Goal: Task Accomplishment & Management: Use online tool/utility

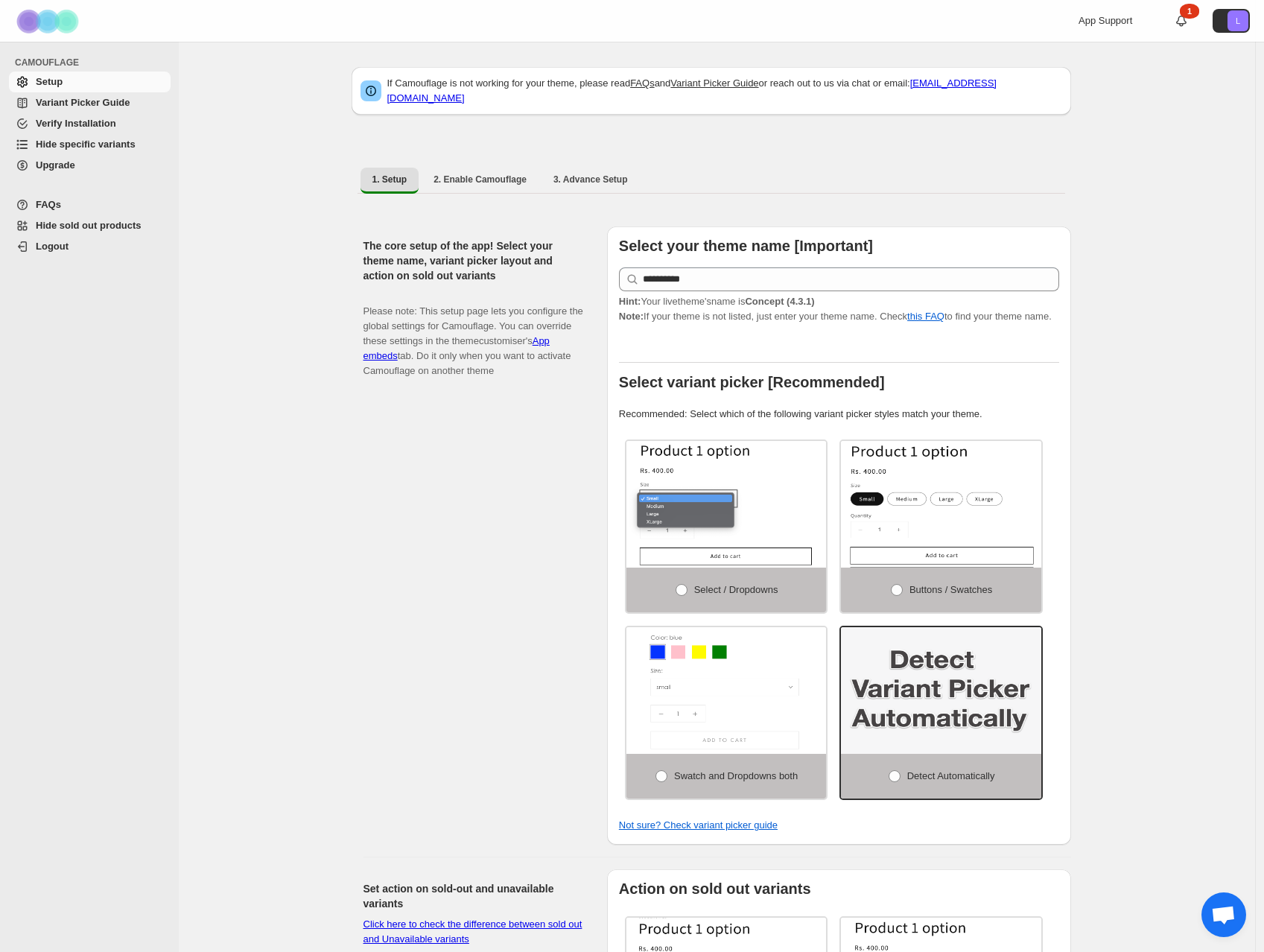
click at [79, 144] on span "Hide specific variants" at bounding box center [86, 144] width 100 height 11
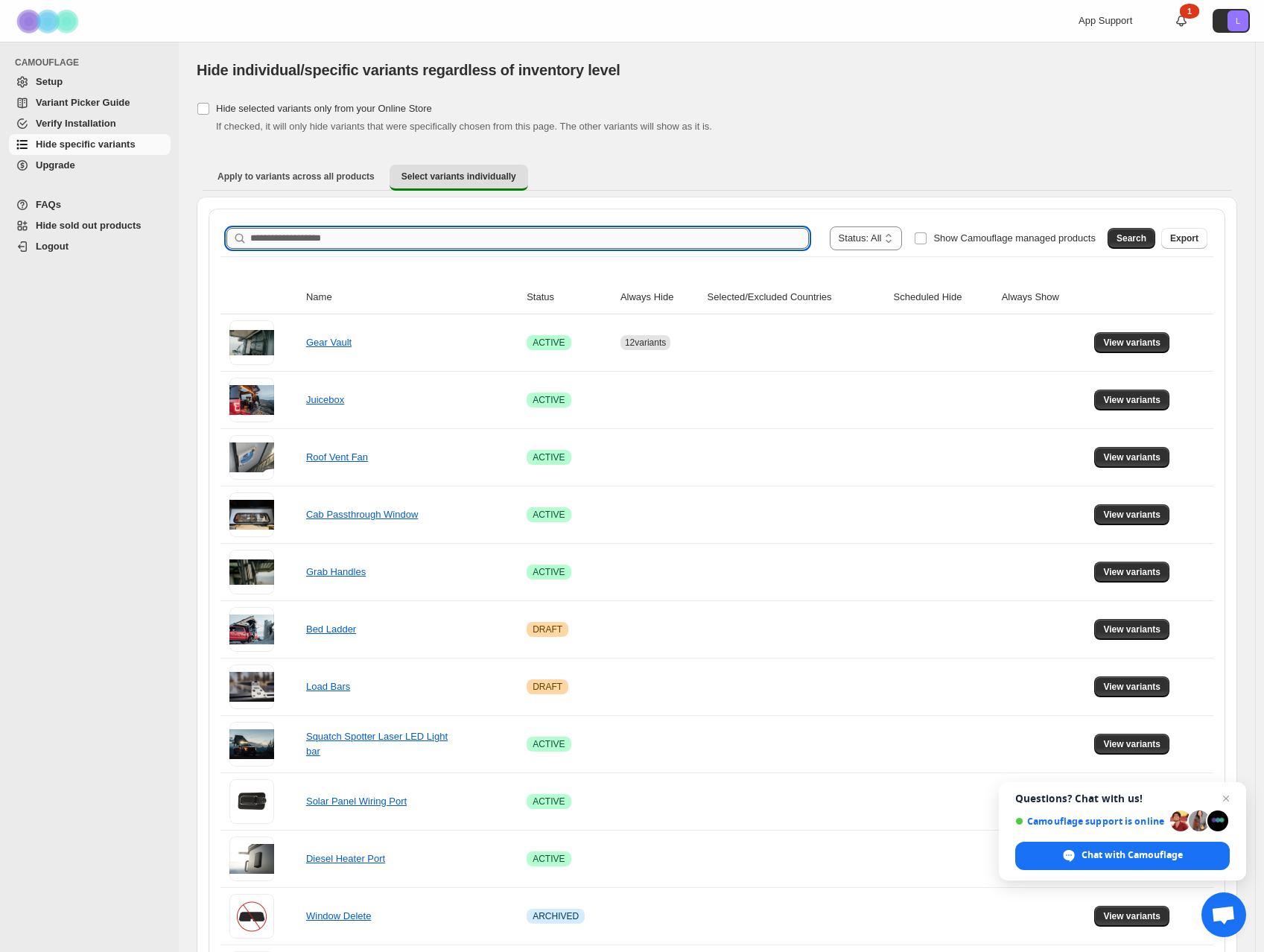
click at [316, 240] on input "Search product name" at bounding box center [529, 239] width 558 height 21
type input "**********"
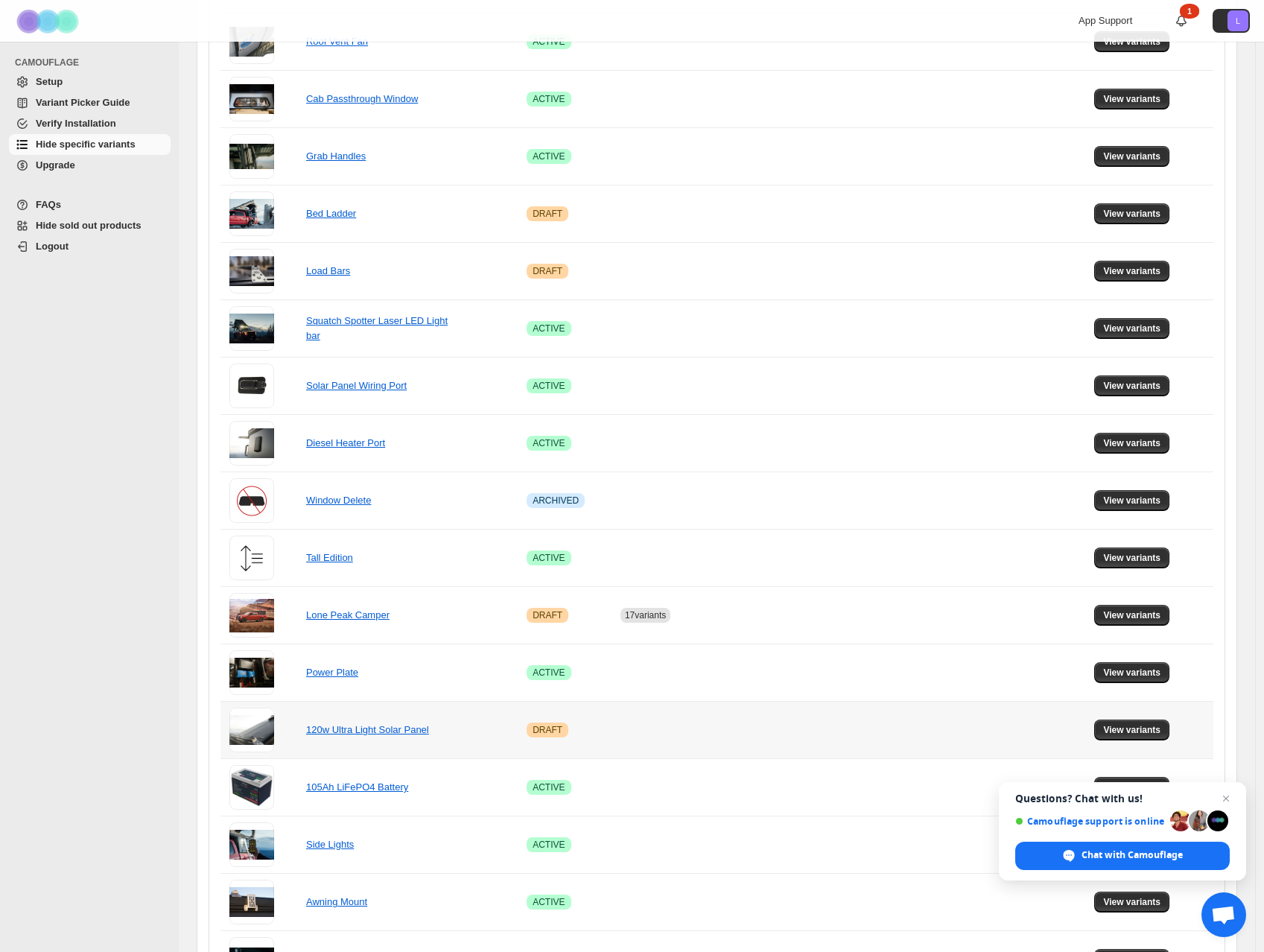
scroll to position [419, 0]
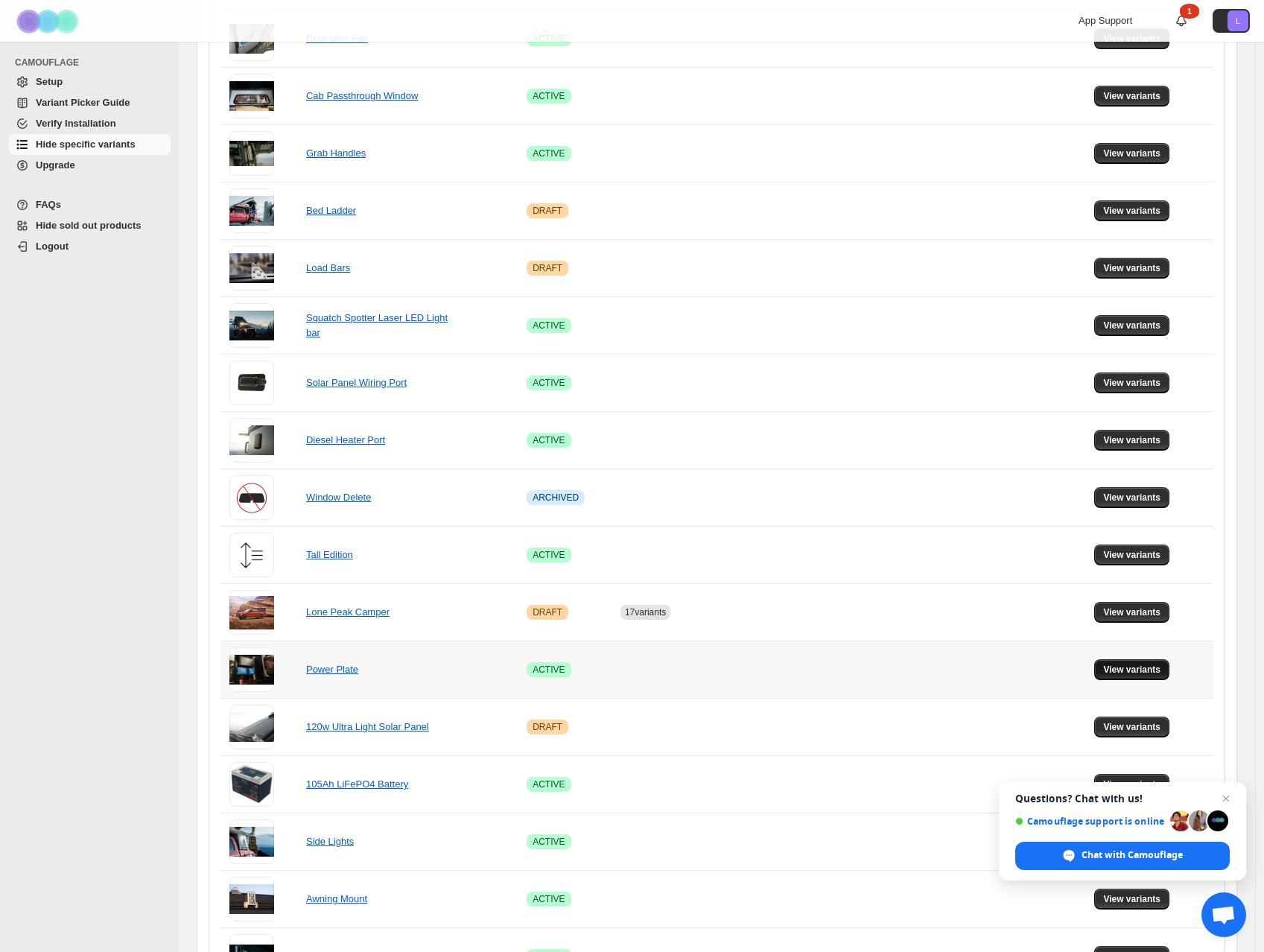
click at [1119, 669] on span "View variants" at bounding box center [1131, 670] width 58 height 12
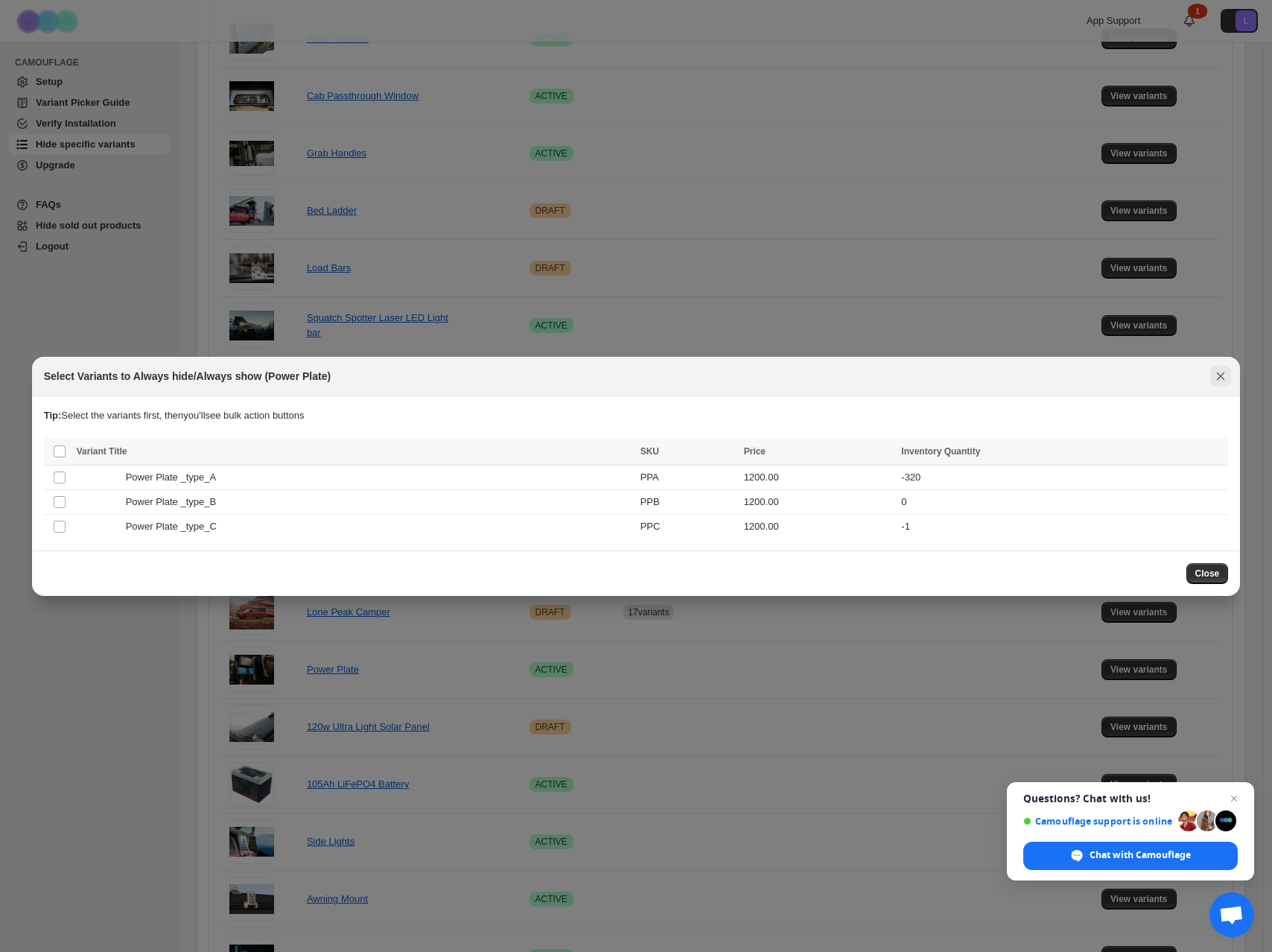
click at [1221, 378] on icon "Close" at bounding box center [1221, 376] width 15 height 15
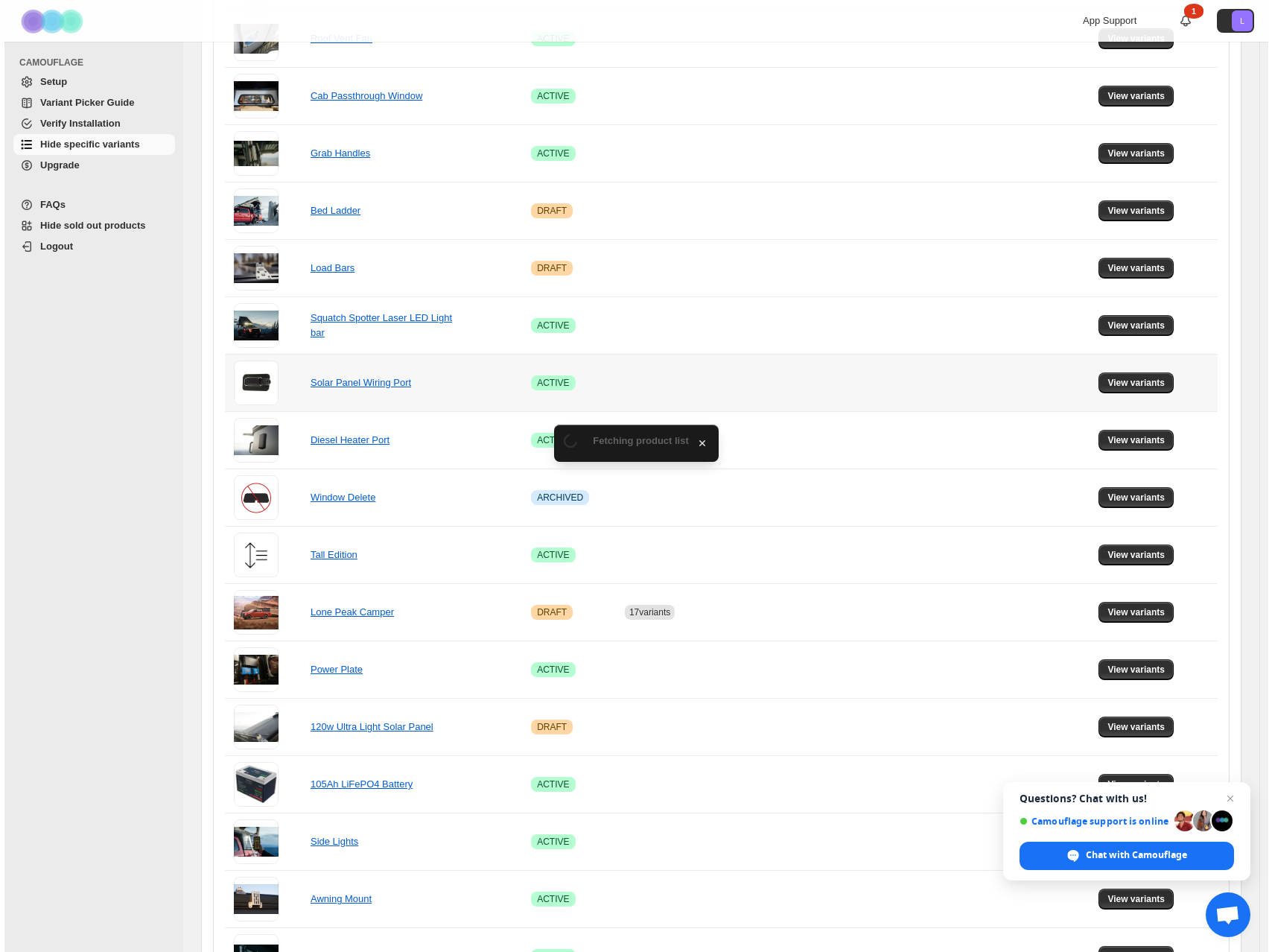
scroll to position [0, 0]
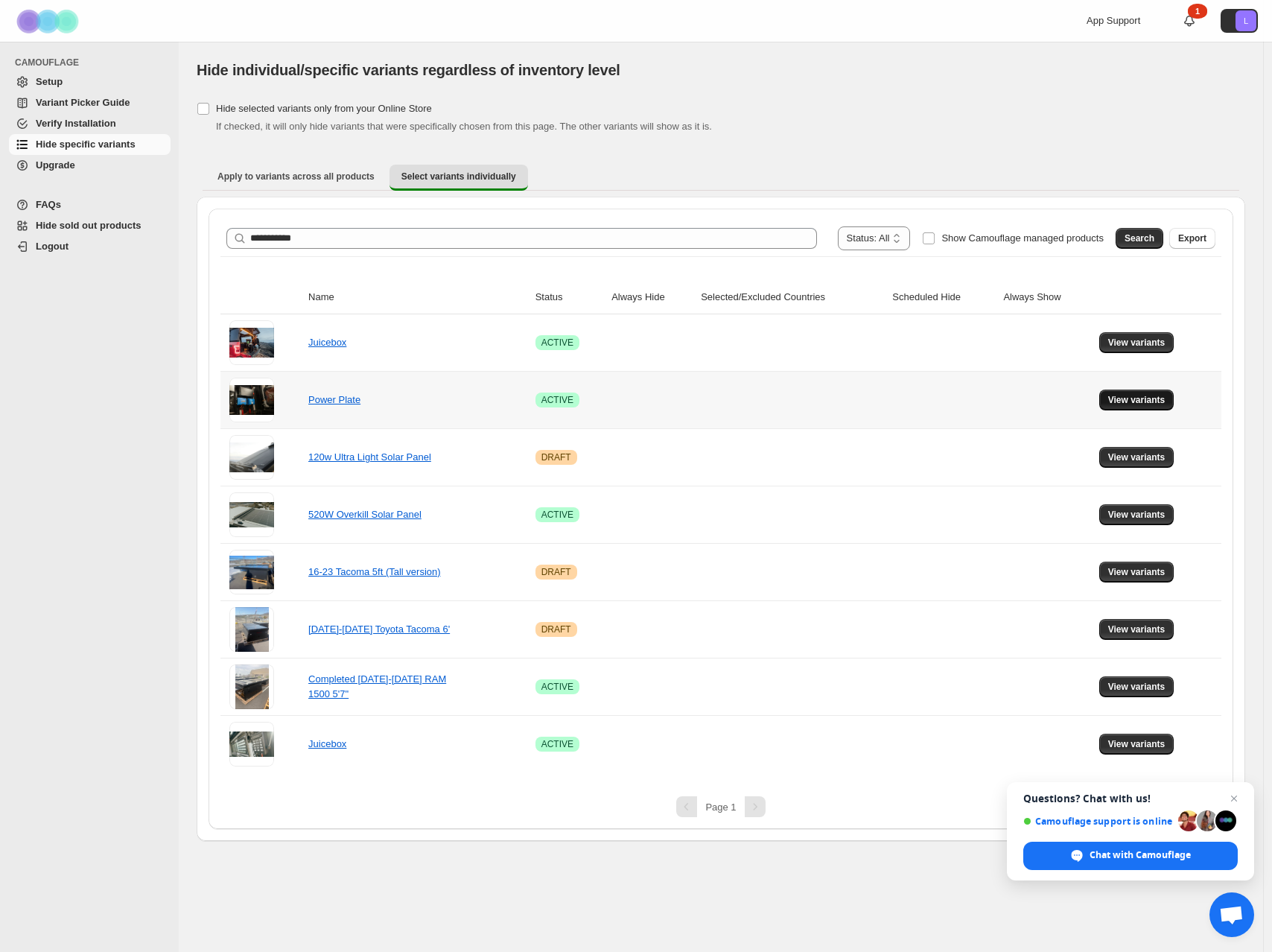
click at [1144, 398] on span "View variants" at bounding box center [1137, 400] width 58 height 12
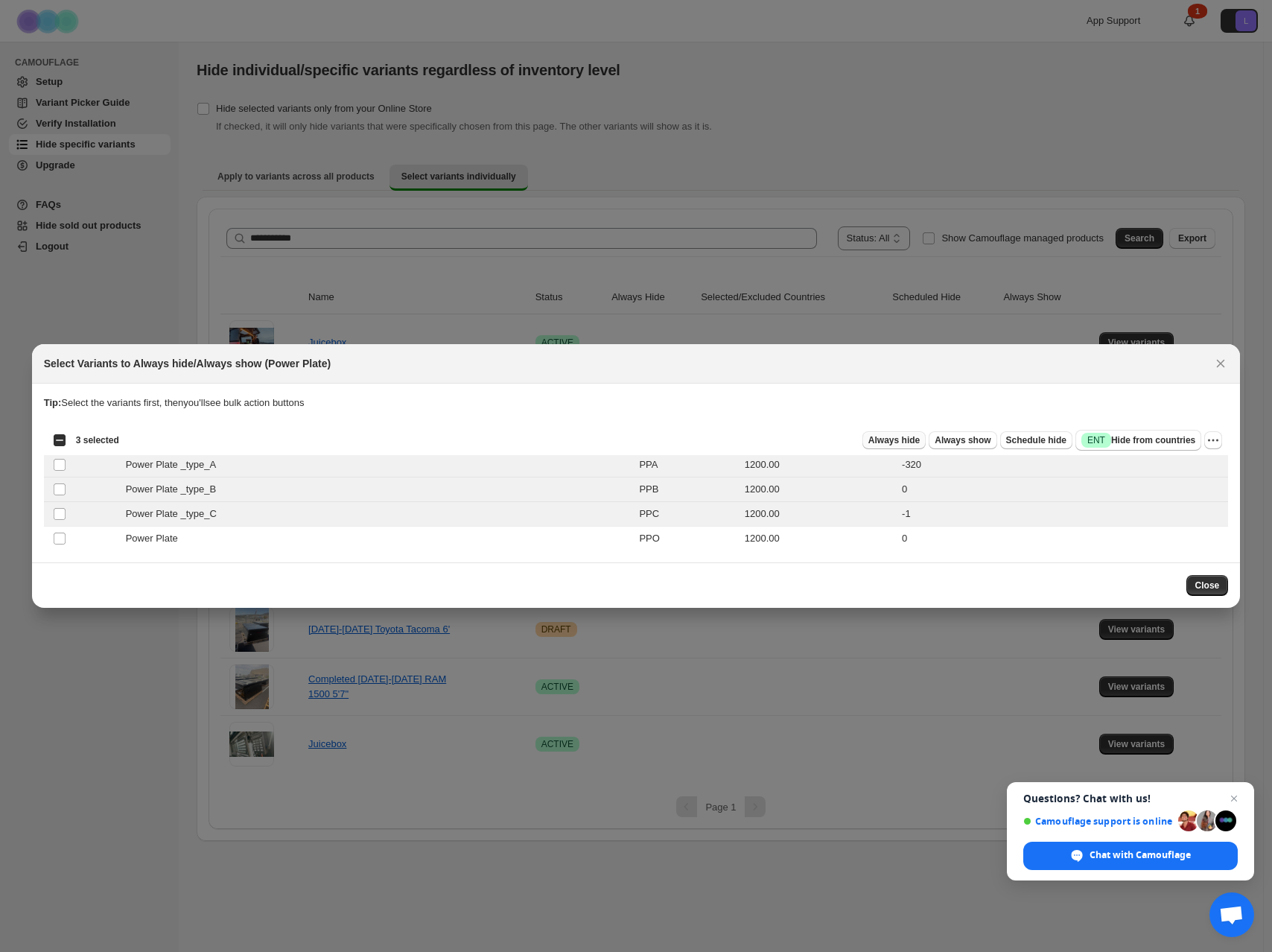
click at [870, 444] on span "Always hide" at bounding box center [894, 440] width 52 height 12
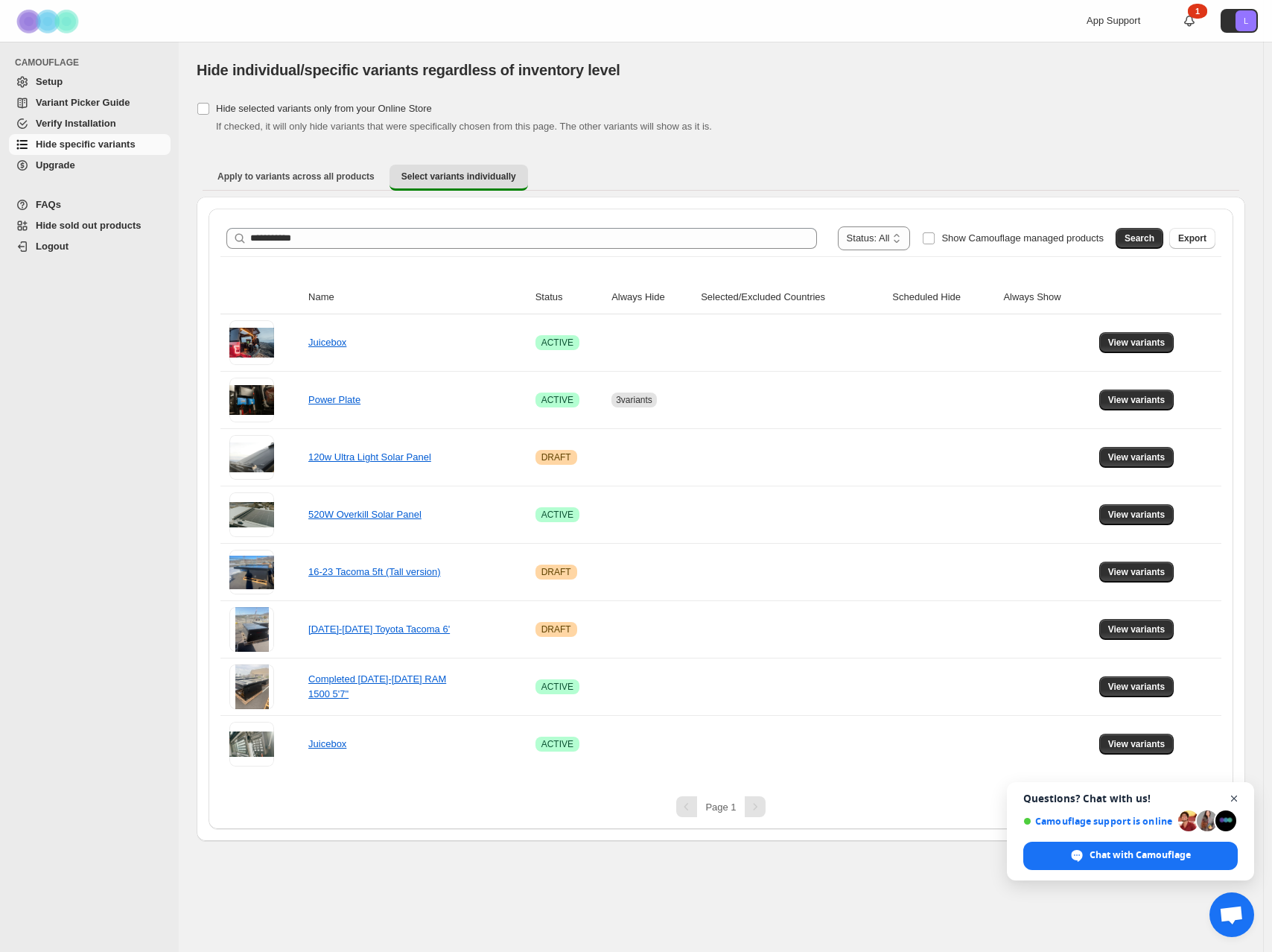
click at [1232, 797] on span "Open chat" at bounding box center [1234, 798] width 19 height 19
